Goal: Transaction & Acquisition: Book appointment/travel/reservation

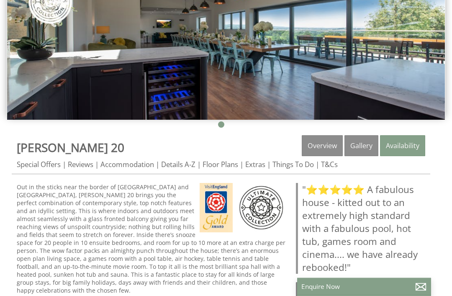
scroll to position [157, 0]
click at [259, 166] on link "Extras" at bounding box center [255, 165] width 20 height 10
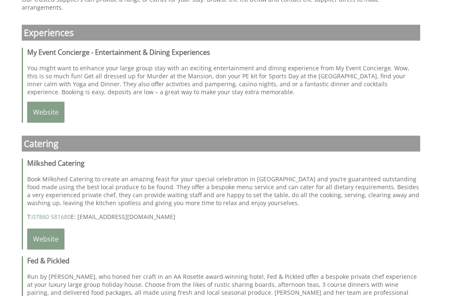
scroll to position [955, 0]
click at [47, 239] on link "Website" at bounding box center [45, 239] width 37 height 21
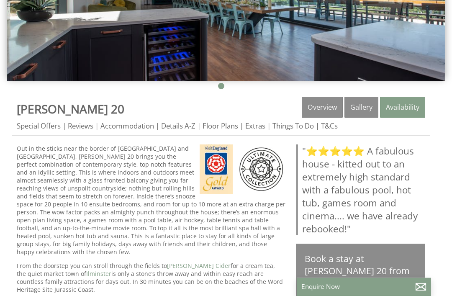
scroll to position [196, 0]
click at [260, 129] on link "Extras" at bounding box center [255, 126] width 20 height 10
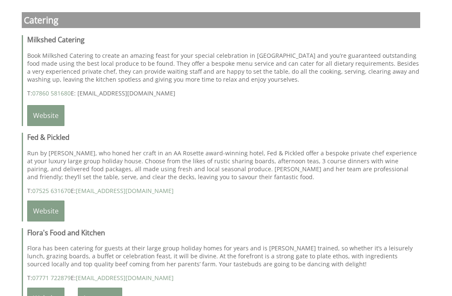
scroll to position [1080, 0]
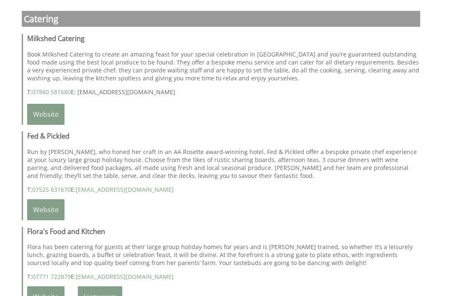
click at [51, 212] on link "Website" at bounding box center [45, 210] width 37 height 21
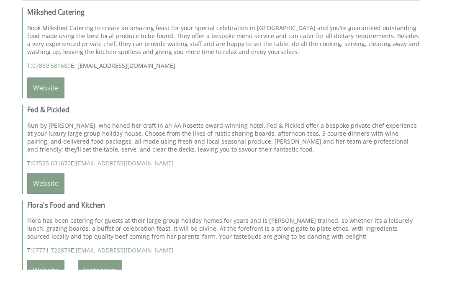
scroll to position [1107, 0]
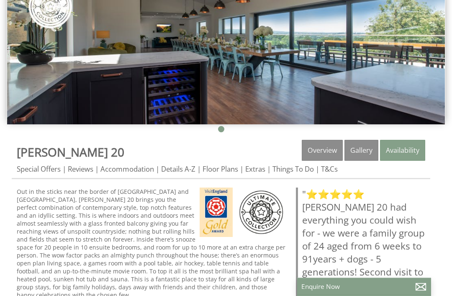
scroll to position [152, 0]
click at [266, 168] on link "Extras" at bounding box center [255, 169] width 20 height 10
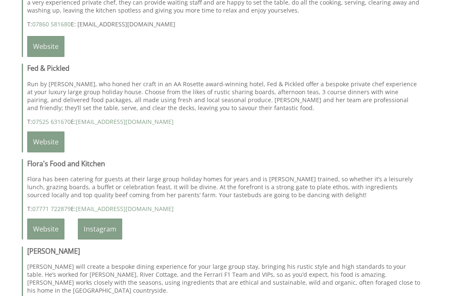
scroll to position [1149, 0]
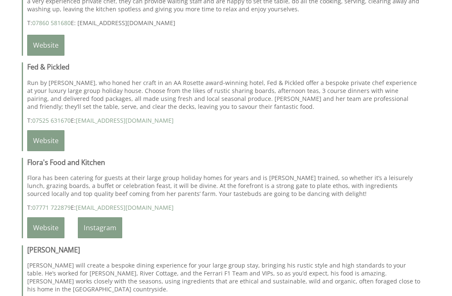
click at [102, 236] on link "Instagram" at bounding box center [100, 228] width 44 height 21
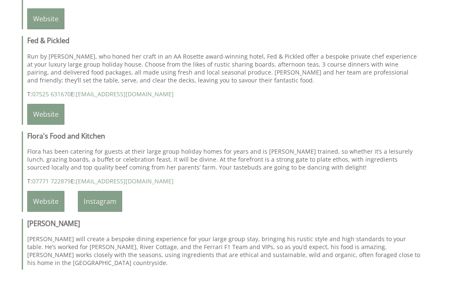
scroll to position [1176, 0]
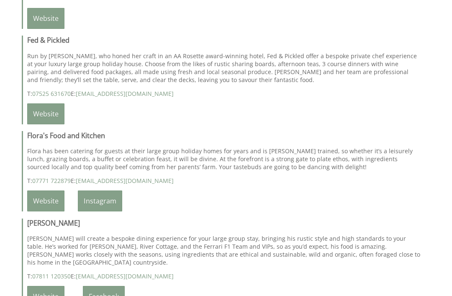
click at [41, 212] on link "Website" at bounding box center [45, 201] width 37 height 21
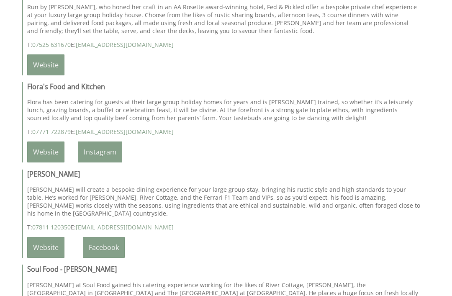
scroll to position [1236, 0]
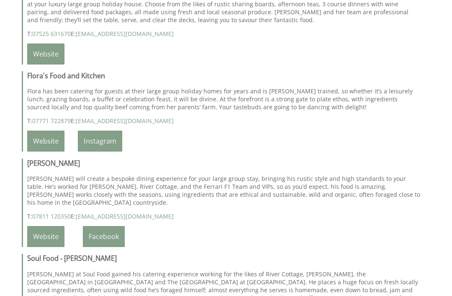
click at [46, 243] on link "Website" at bounding box center [45, 236] width 37 height 21
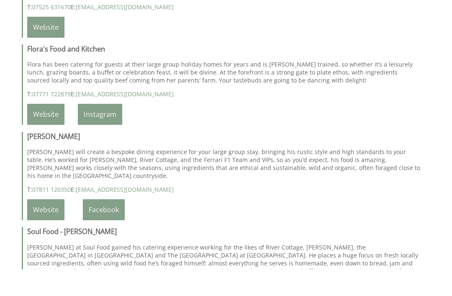
scroll to position [1263, 0]
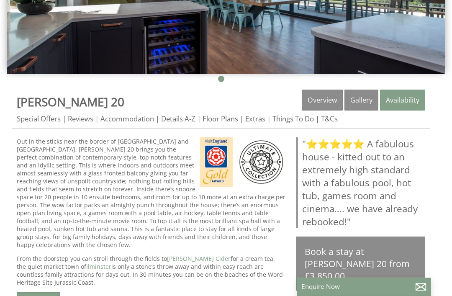
scroll to position [203, 0]
click at [263, 121] on link "Extras" at bounding box center [255, 119] width 20 height 10
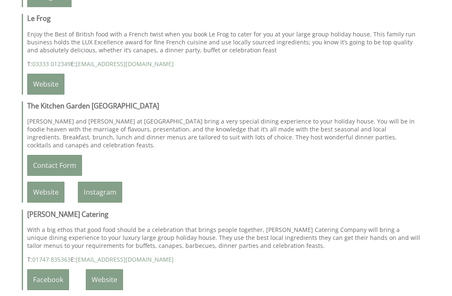
scroll to position [1579, 0]
click at [43, 202] on link "Website" at bounding box center [45, 192] width 37 height 21
